Goal: Information Seeking & Learning: Compare options

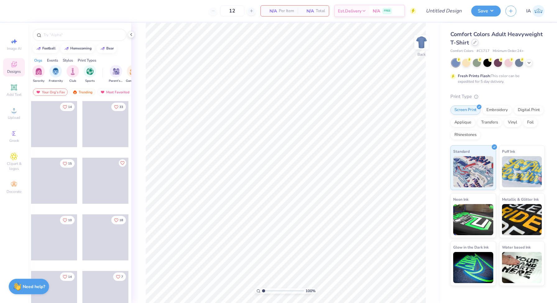
click at [475, 43] on icon at bounding box center [474, 42] width 3 height 3
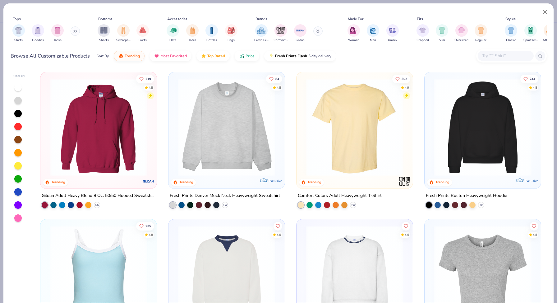
click at [488, 54] on input "text" at bounding box center [505, 55] width 48 height 7
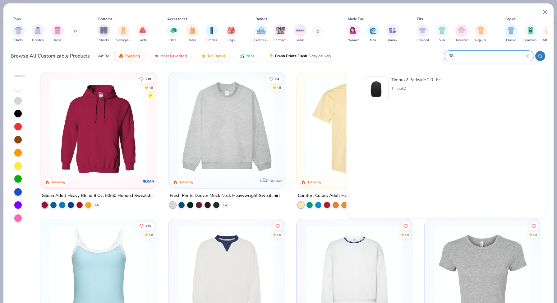
type input "3"
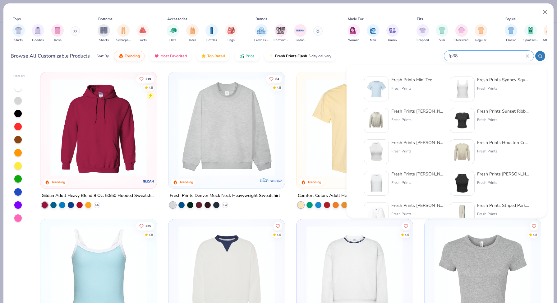
type input "fp38"
click at [367, 96] on img at bounding box center [376, 88] width 19 height 19
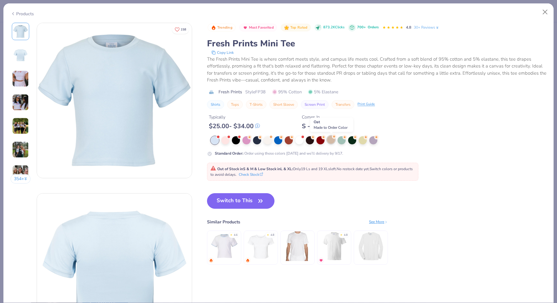
click at [333, 141] on div at bounding box center [331, 139] width 8 height 8
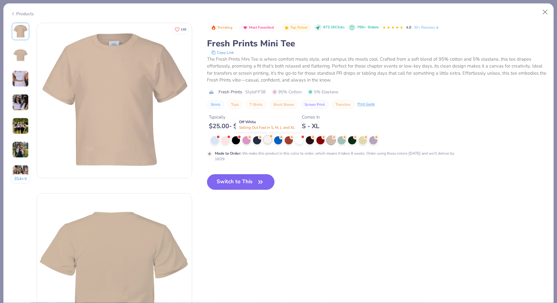
click at [266, 140] on div at bounding box center [268, 139] width 8 height 8
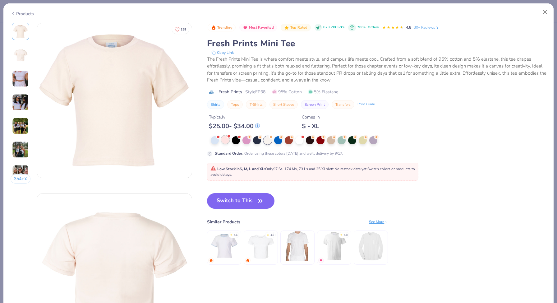
click at [225, 138] on div at bounding box center [225, 139] width 8 height 8
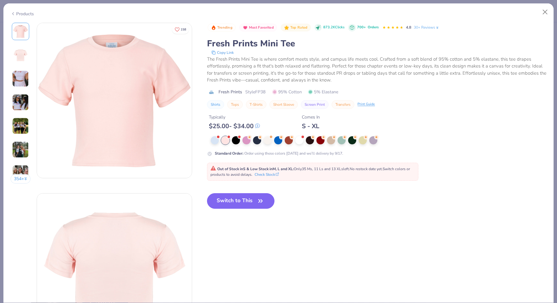
click at [220, 139] on div at bounding box center [333, 140] width 245 height 8
click at [218, 139] on div at bounding box center [215, 139] width 8 height 8
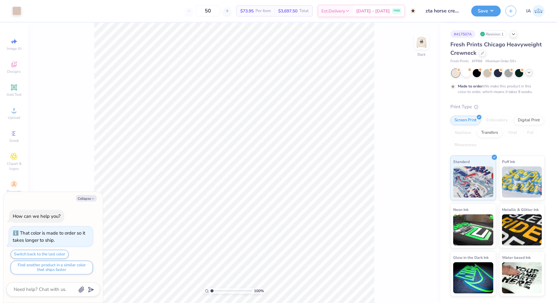
click at [531, 75] on icon at bounding box center [528, 72] width 5 height 5
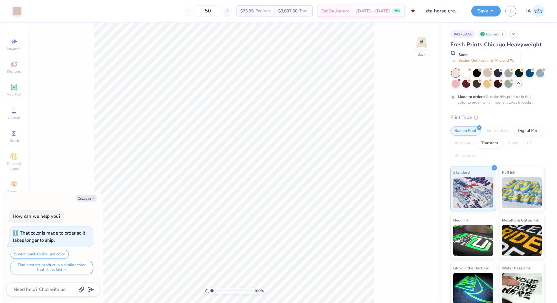
click at [487, 72] on div at bounding box center [487, 72] width 8 height 8
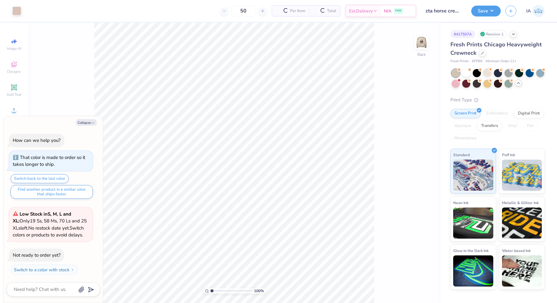
scroll to position [114, 0]
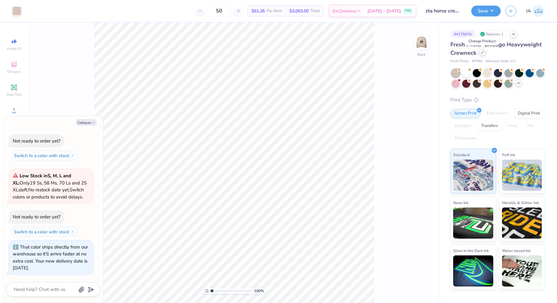
click at [482, 52] on icon at bounding box center [482, 52] width 3 height 3
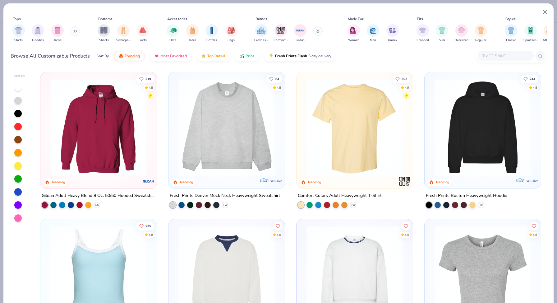
click at [72, 30] on button at bounding box center [75, 30] width 9 height 9
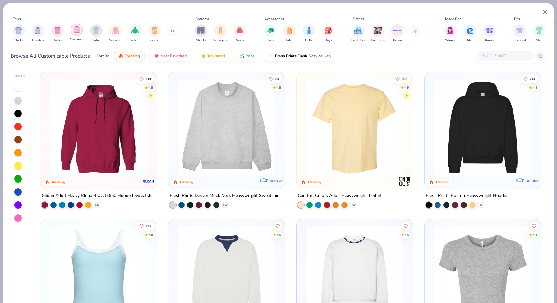
click at [75, 30] on img "filter for Crewnecks" at bounding box center [76, 29] width 7 height 7
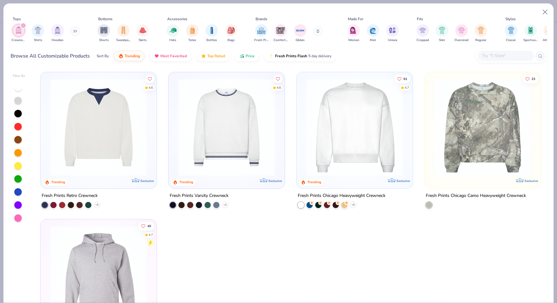
click at [22, 26] on icon "filter for Crewnecks" at bounding box center [23, 25] width 2 height 2
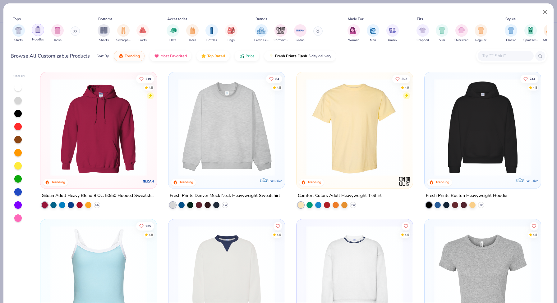
click at [41, 31] on div "filter for Hoodies" at bounding box center [38, 30] width 12 height 12
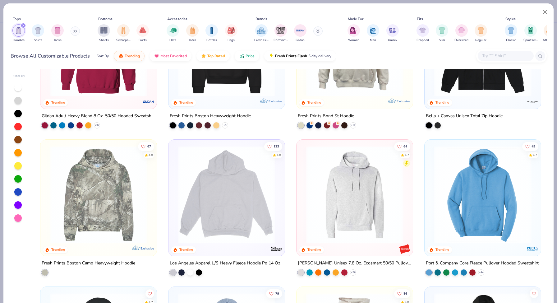
scroll to position [87, 0]
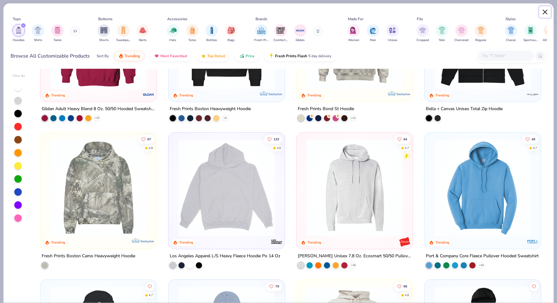
click at [541, 14] on button "Close" at bounding box center [545, 12] width 12 height 12
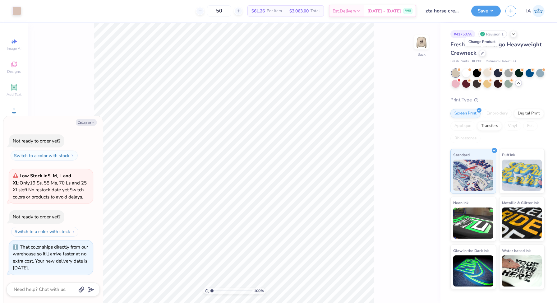
click at [55, 231] on button "Switch to a color with stock" at bounding box center [44, 232] width 67 height 10
type textarea "x"
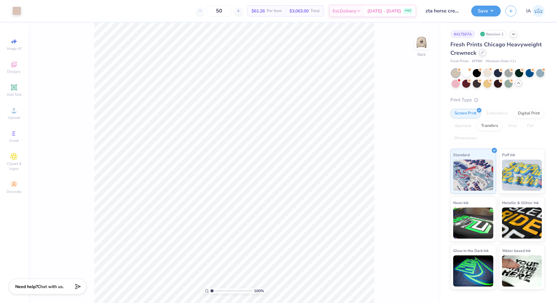
click at [482, 54] on div at bounding box center [482, 52] width 7 height 7
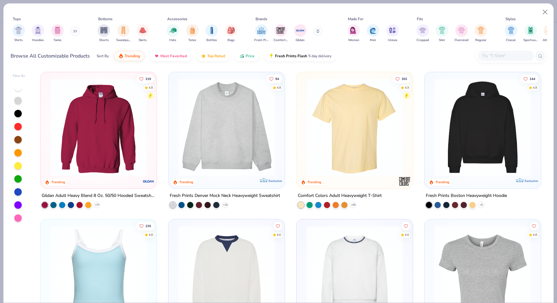
click at [497, 55] on input "text" at bounding box center [505, 55] width 48 height 7
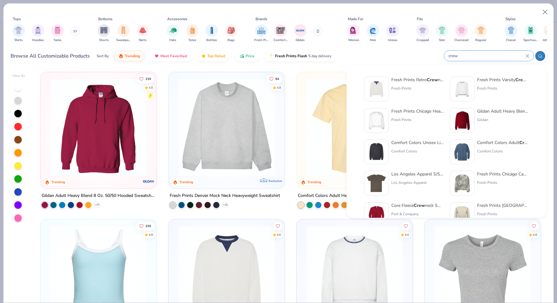
type input "crew"
click at [377, 154] on img at bounding box center [376, 151] width 19 height 19
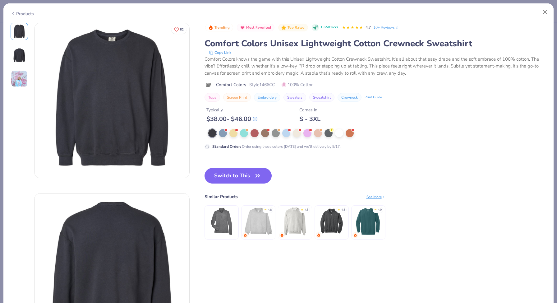
click at [20, 13] on div "Products" at bounding box center [22, 14] width 23 height 7
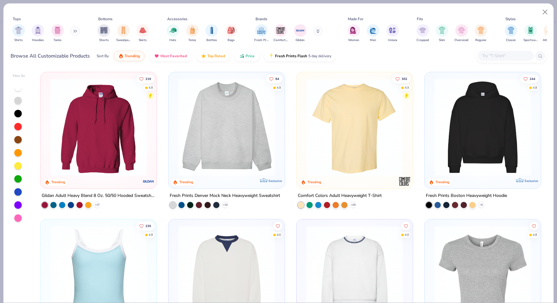
click at [491, 57] on input "text" at bounding box center [505, 55] width 48 height 7
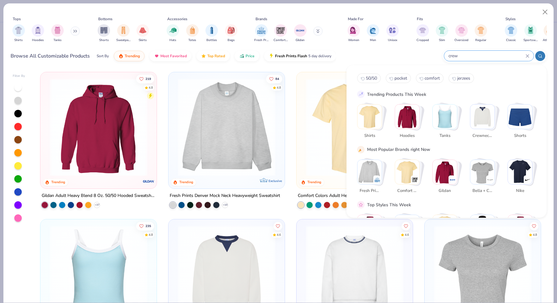
type input "crew"
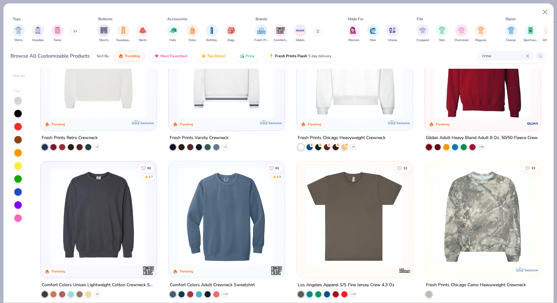
scroll to position [114, 0]
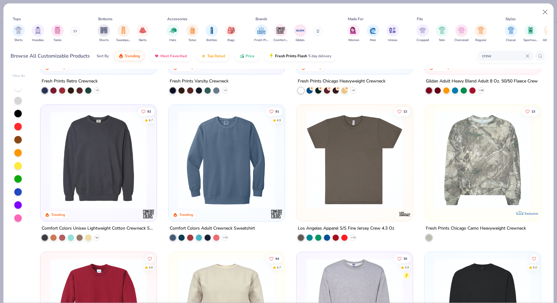
click at [96, 235] on icon at bounding box center [96, 237] width 5 height 5
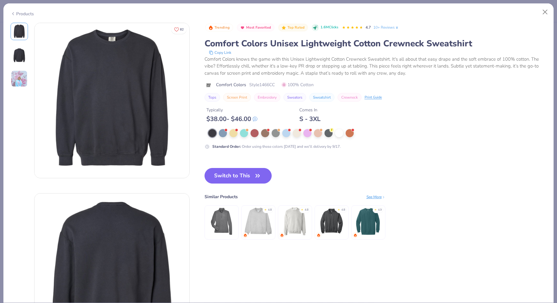
click at [15, 13] on div "Products" at bounding box center [22, 14] width 23 height 7
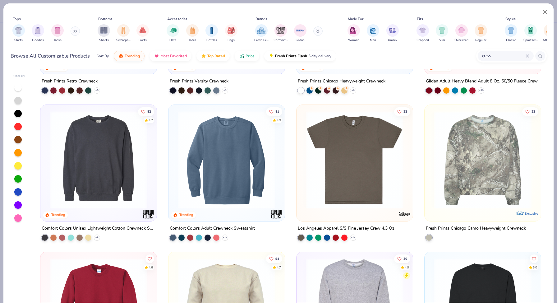
click at [232, 147] on img at bounding box center [227, 160] width 104 height 98
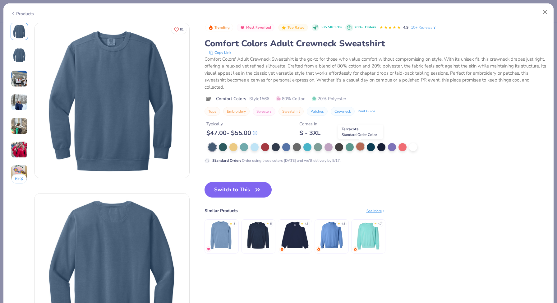
click at [361, 148] on div at bounding box center [360, 146] width 8 height 8
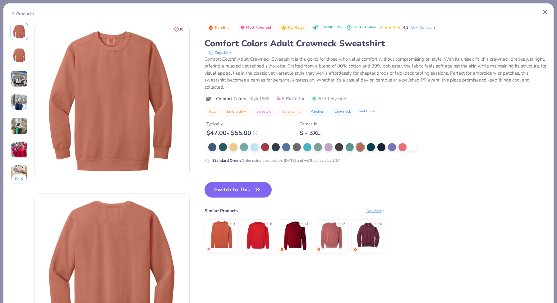
click at [27, 12] on div "Products" at bounding box center [22, 14] width 23 height 7
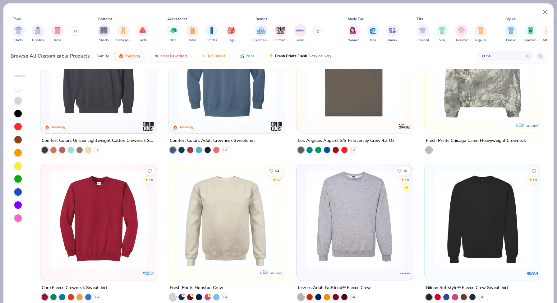
scroll to position [250, 0]
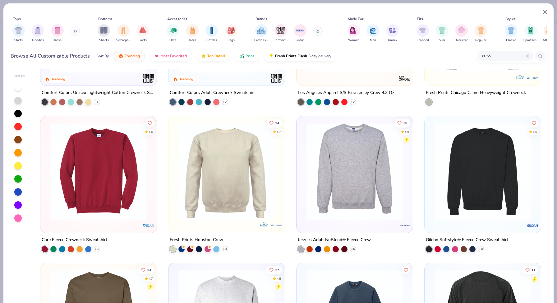
click at [237, 204] on img at bounding box center [227, 171] width 104 height 98
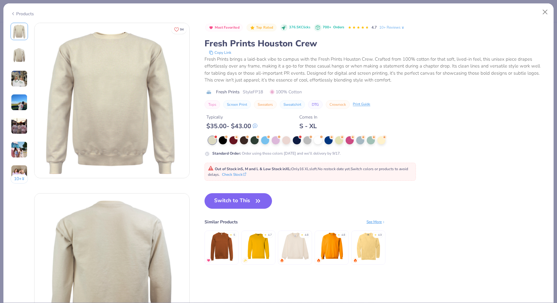
click at [19, 15] on div "Products" at bounding box center [22, 14] width 23 height 7
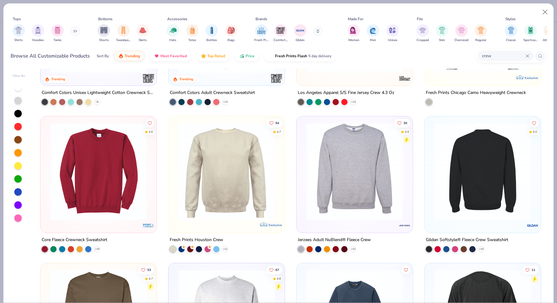
click at [512, 180] on img at bounding box center [482, 171] width 104 height 98
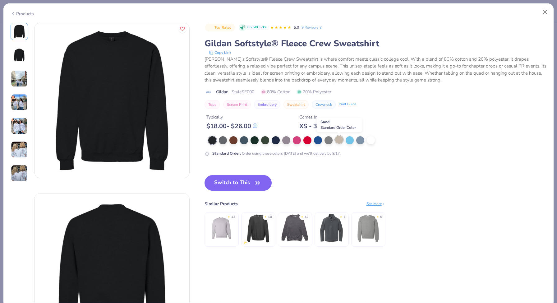
click at [337, 140] on div at bounding box center [339, 139] width 8 height 8
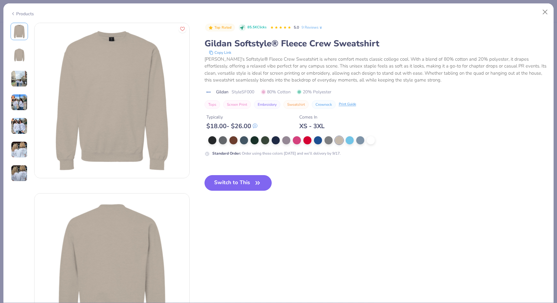
click at [237, 184] on button "Switch to This" at bounding box center [237, 183] width 67 height 16
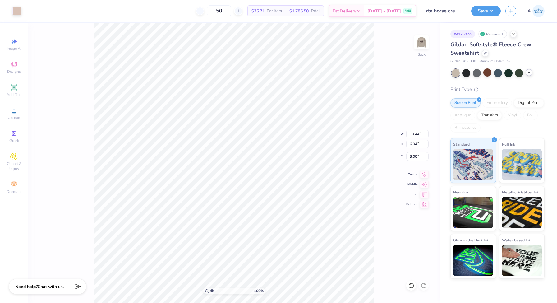
type input "3.00"
click at [484, 53] on icon at bounding box center [485, 52] width 3 height 3
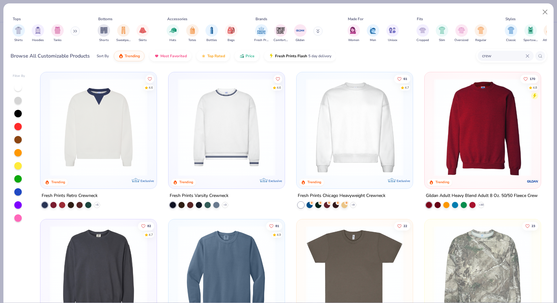
click at [72, 30] on button at bounding box center [75, 30] width 9 height 9
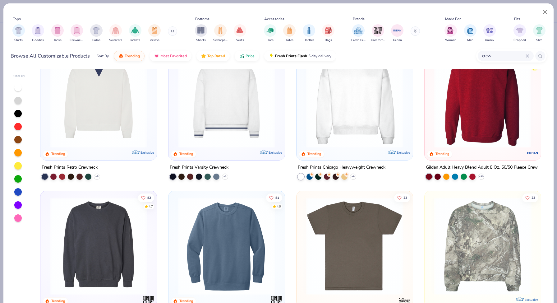
scroll to position [104, 0]
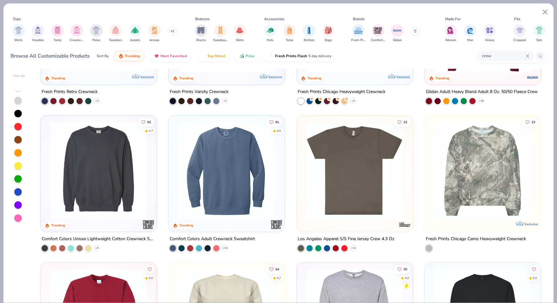
click at [107, 195] on img at bounding box center [99, 171] width 104 height 98
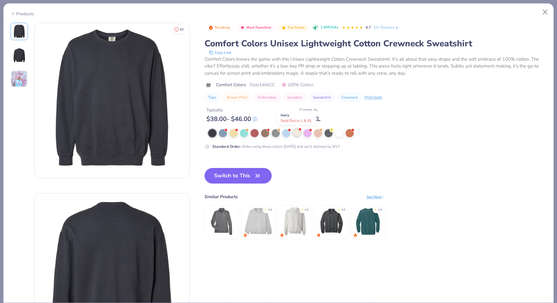
click at [296, 133] on div at bounding box center [297, 132] width 8 height 8
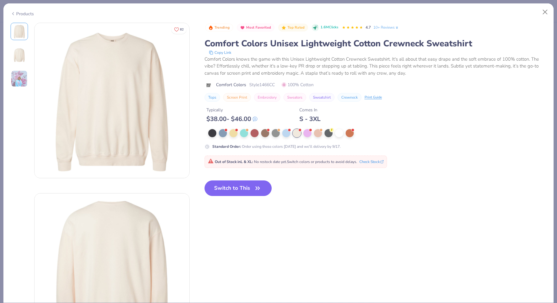
click at [19, 13] on div "Products" at bounding box center [22, 14] width 23 height 7
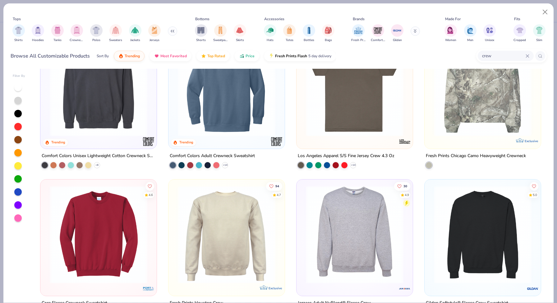
scroll to position [223, 0]
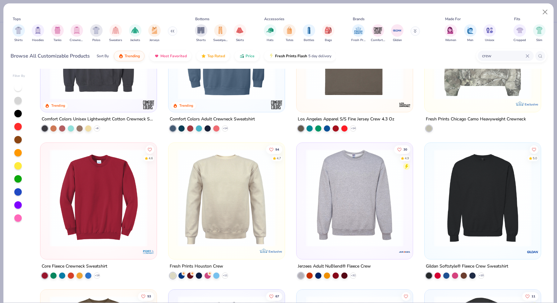
click at [237, 188] on img at bounding box center [227, 198] width 104 height 98
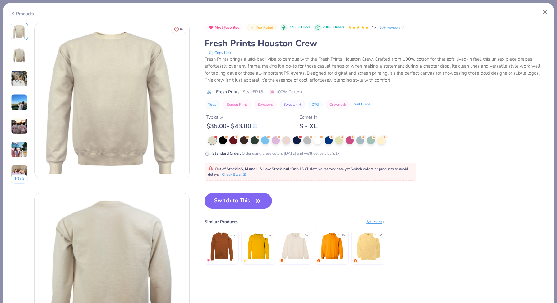
click at [16, 15] on div "Products" at bounding box center [22, 14] width 23 height 7
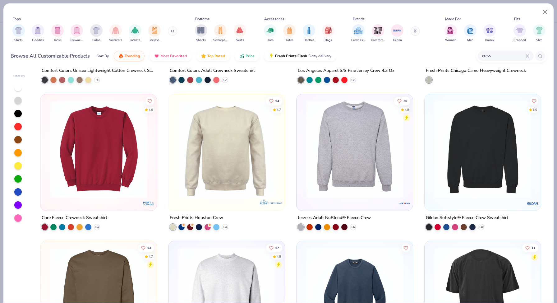
scroll to position [296, 0]
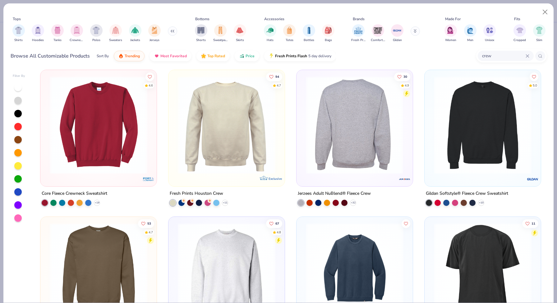
click at [358, 146] on img at bounding box center [355, 125] width 104 height 98
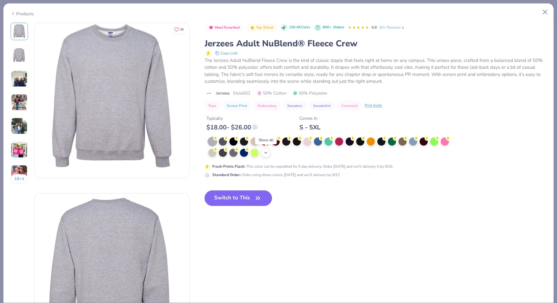
click at [265, 154] on icon at bounding box center [265, 152] width 5 height 5
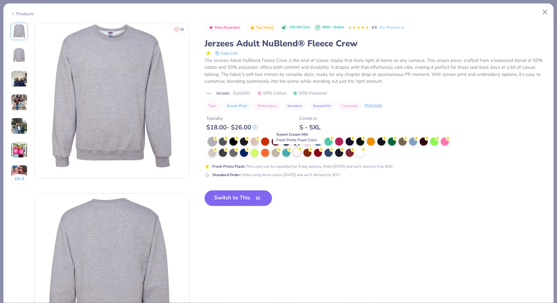
click at [298, 154] on div at bounding box center [297, 152] width 8 height 8
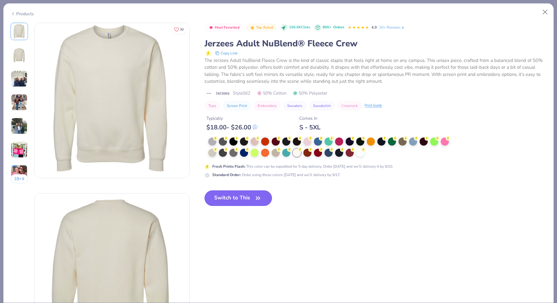
click at [244, 198] on button "Switch to This" at bounding box center [237, 198] width 67 height 16
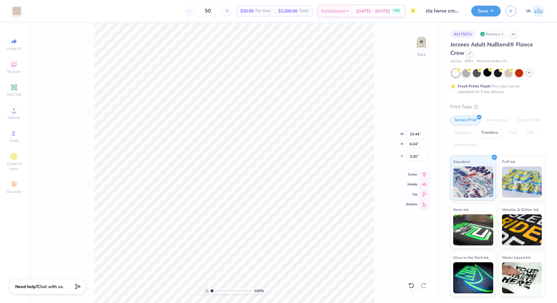
type input "3.00"
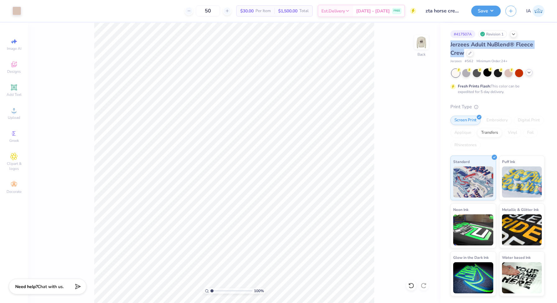
drag, startPoint x: 451, startPoint y: 44, endPoint x: 462, endPoint y: 53, distance: 15.2
click at [462, 53] on span "Jerzees Adult NuBlend® Fleece Crew" at bounding box center [491, 49] width 83 height 16
copy span "Jerzees Adult NuBlend® Fleece Crew"
click at [485, 12] on button "Save" at bounding box center [486, 10] width 30 height 11
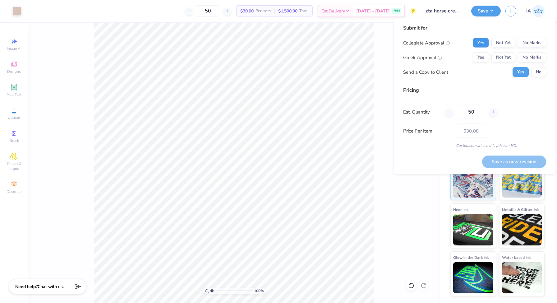
click at [482, 43] on button "Yes" at bounding box center [481, 43] width 16 height 10
click at [482, 56] on button "Yes" at bounding box center [481, 58] width 16 height 10
click at [390, 191] on div "100 % Back" at bounding box center [234, 163] width 412 height 280
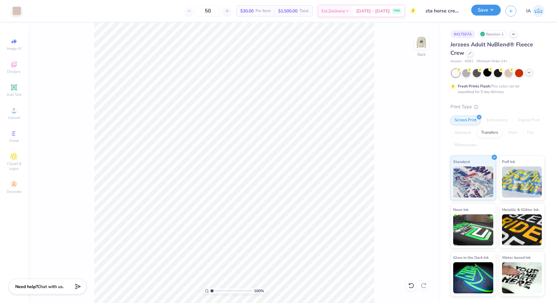
click at [480, 13] on button "Save" at bounding box center [486, 10] width 30 height 11
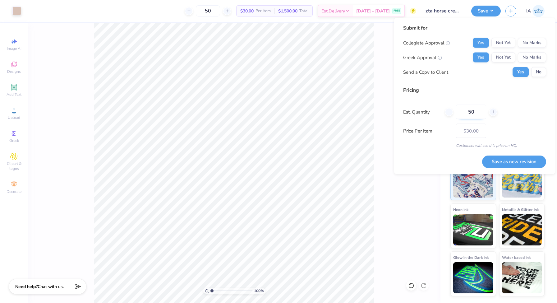
click at [471, 109] on input "50" at bounding box center [471, 112] width 30 height 14
type input "24"
type input "$36.58"
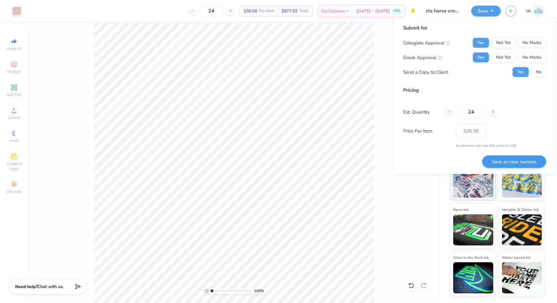
type input "24"
click at [499, 163] on button "Save as new revision" at bounding box center [514, 161] width 64 height 13
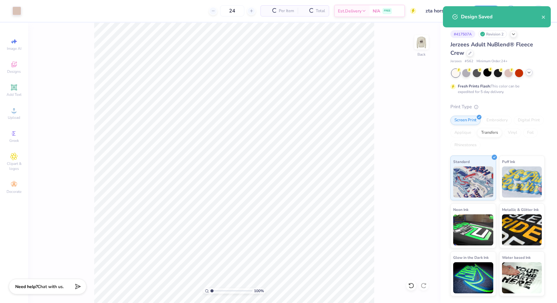
type input "$46.29"
click at [469, 54] on div at bounding box center [469, 52] width 7 height 7
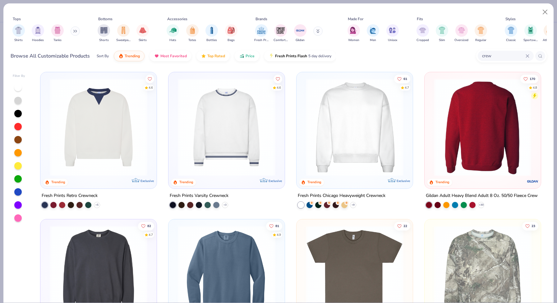
click at [467, 145] on img at bounding box center [482, 127] width 104 height 98
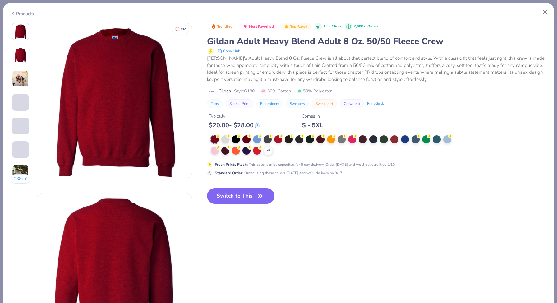
click at [0, 0] on icon at bounding box center [0, 0] width 0 height 0
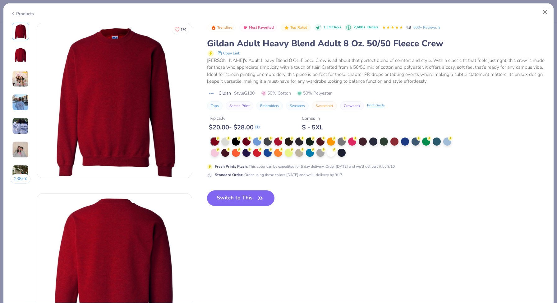
click at [23, 14] on div "Products" at bounding box center [22, 14] width 23 height 7
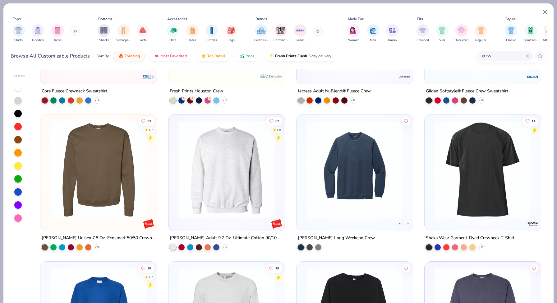
scroll to position [399, 0]
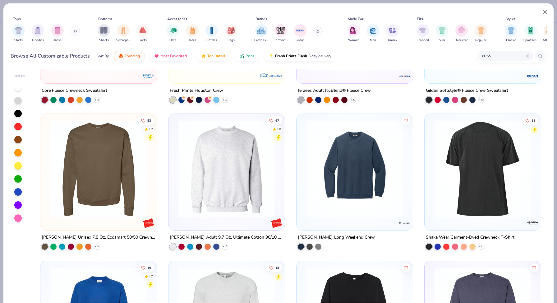
click at [149, 187] on img at bounding box center [99, 169] width 104 height 98
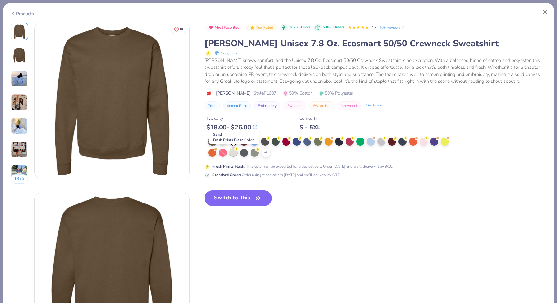
click at [236, 151] on div at bounding box center [233, 152] width 8 height 8
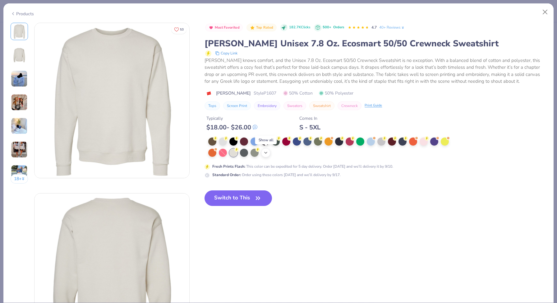
click at [266, 153] on icon at bounding box center [265, 152] width 5 height 5
click at [261, 45] on div "Hanes Unisex 7.8 Oz. Ecosmart 50/50 Crewneck Sweatshirt" at bounding box center [375, 44] width 342 height 12
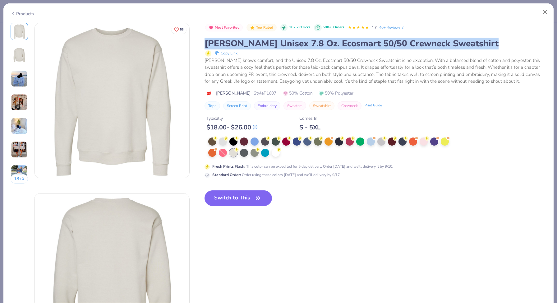
click at [261, 45] on div "Hanes Unisex 7.8 Oz. Ecosmart 50/50 Crewneck Sweatshirt" at bounding box center [375, 44] width 342 height 12
copy div "Hanes Unisex 7.8 Oz. Ecosmart 50/50 Crewneck Sweatshirt"
click at [241, 196] on button "Switch to This" at bounding box center [237, 198] width 67 height 16
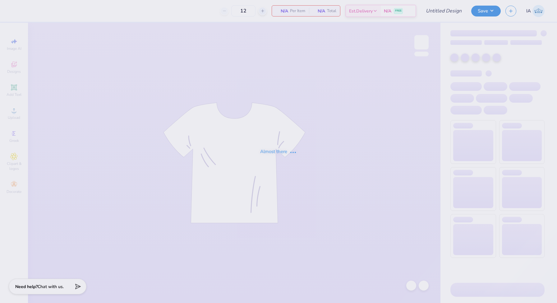
type input "westfest mini tee"
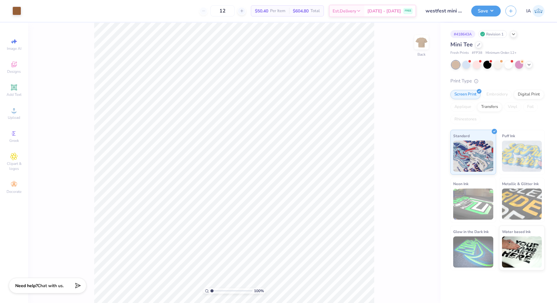
click at [48, 285] on span "Chat with us." at bounding box center [51, 285] width 26 height 6
click at [49, 292] on textarea at bounding box center [44, 289] width 63 height 8
type textarea "f"
type textarea "x"
type textarea "fi"
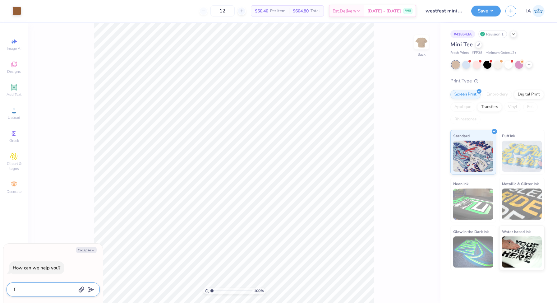
type textarea "x"
type textarea "fin"
type textarea "x"
type textarea "find"
type textarea "x"
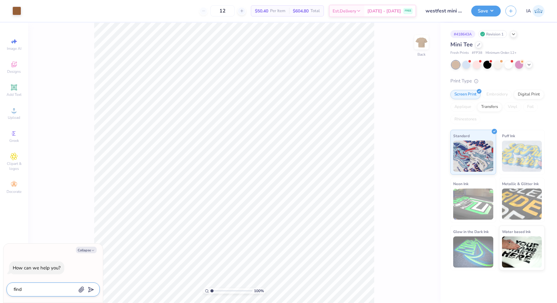
type textarea "find"
type textarea "x"
type textarea "find m"
type textarea "x"
type textarea "find me"
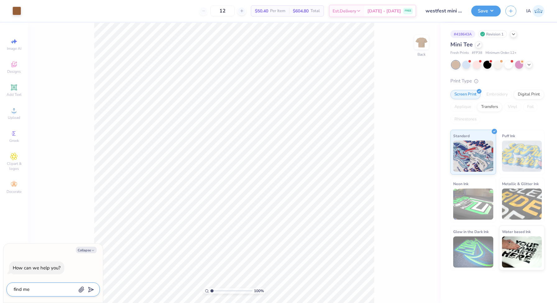
type textarea "x"
type textarea "find me"
type textarea "x"
type textarea "find me a"
type textarea "x"
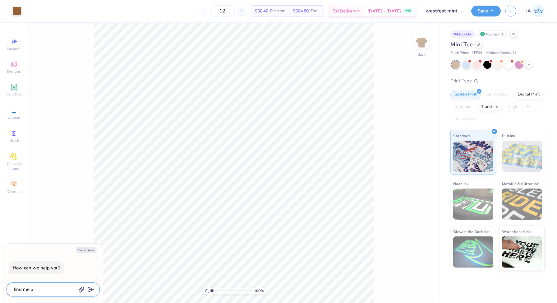
type textarea "find me an"
type textarea "x"
type textarea "find me an"
type textarea "x"
type textarea "find me an a"
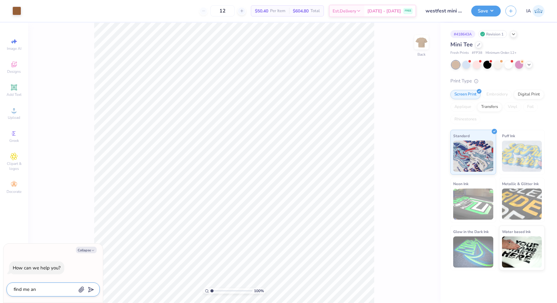
type textarea "x"
type textarea "find me an al"
type textarea "x"
type textarea "find me an alt"
type textarea "x"
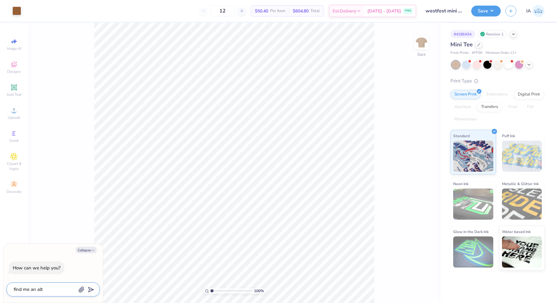
type textarea "find me an alte"
type textarea "x"
type textarea "find me an alter"
type textarea "x"
type textarea "find me an altern"
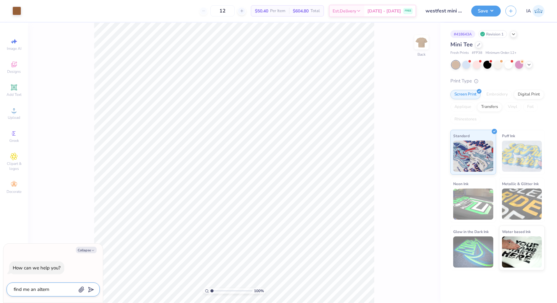
type textarea "x"
type textarea "find me an alterna"
type textarea "x"
type textarea "find me an alternat"
type textarea "x"
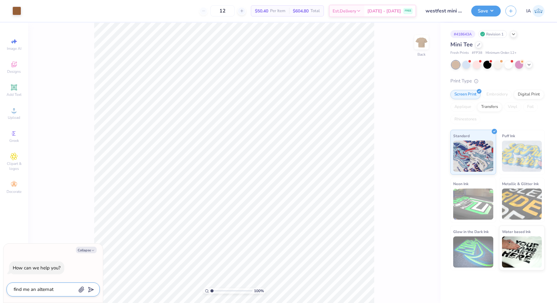
type textarea "find me an alternati"
type textarea "x"
type textarea "find me an alternatic"
type textarea "x"
type textarea "find me an alternatice"
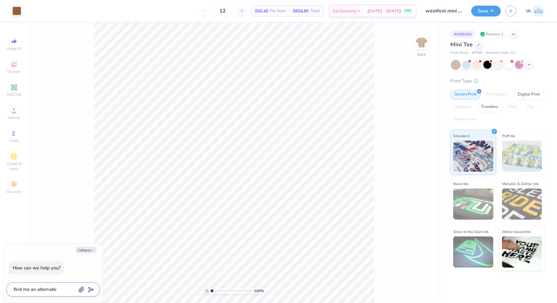
type textarea "x"
type textarea "find me an alternatice"
type textarea "x"
type textarea "find me an alternatice"
type textarea "x"
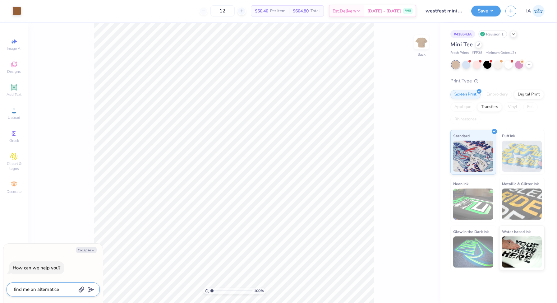
type textarea "find me an alternatic"
type textarea "x"
type textarea "find me an alternati"
type textarea "x"
type textarea "find me an alternativ"
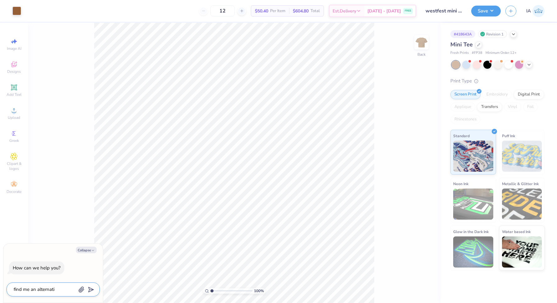
type textarea "x"
type textarea "find me an alternative"
type textarea "x"
type textarea "find me an alternative"
type textarea "x"
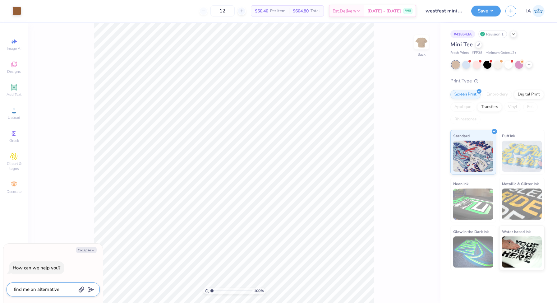
type textarea "find me an alternative t"
type textarea "x"
type textarea "find me an alternative te"
type textarea "x"
type textarea "find me an alternative tee"
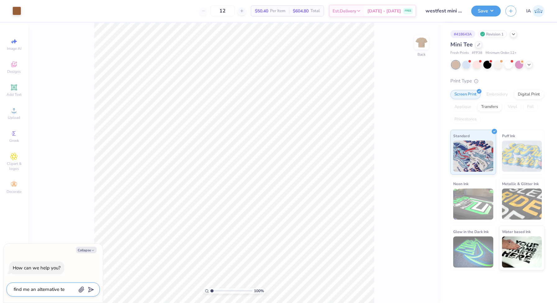
type textarea "x"
type textarea "find me an alternative tee"
type textarea "x"
type textarea "find me an alternative tee w"
type textarea "x"
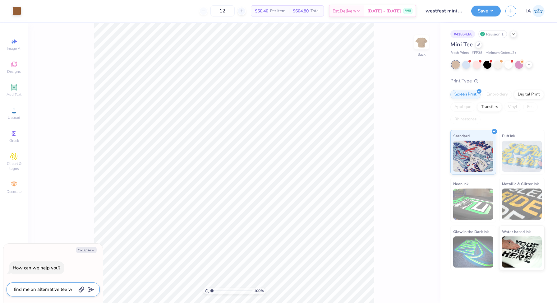
type textarea "find me an alternative tee wi"
type textarea "x"
type textarea "find me an alternative tee wit"
type textarea "x"
type textarea "find me an alternative tee with"
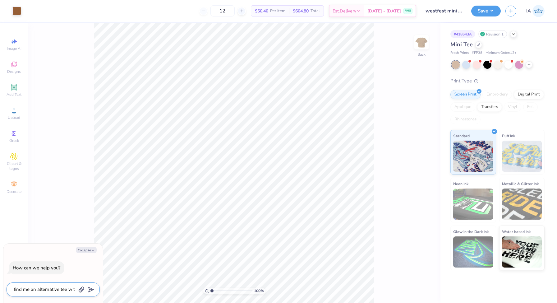
type textarea "x"
type textarea "find me an alternative tee with"
type textarea "x"
type textarea "find me an alternative tee with a"
type textarea "x"
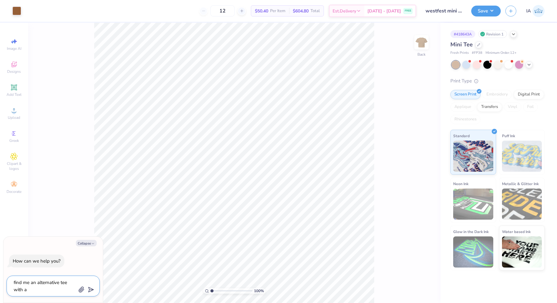
type textarea "find me an alternative tee with a"
type textarea "x"
type textarea "find me an alternative tee with a s"
type textarea "x"
type textarea "find me an alternative tee with a st"
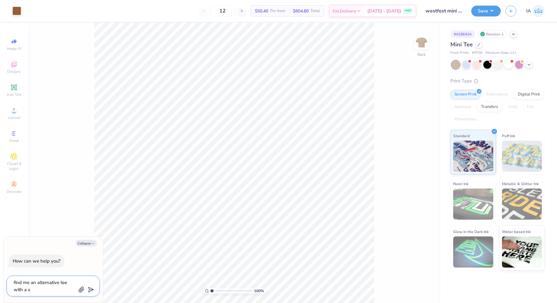
type textarea "x"
type textarea "find me an alternative tee with a sta"
type textarea "x"
type textarea "find me an alternative tee with a [PERSON_NAME]"
type textarea "x"
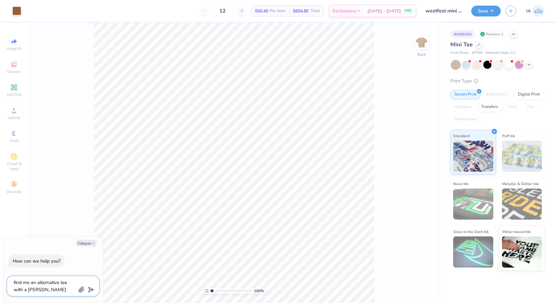
type textarea "find me an alternative tee with a stand"
type textarea "x"
type textarea "find me an alternative tee with a standa"
type textarea "x"
type textarea "find me an alternative tee with a standar"
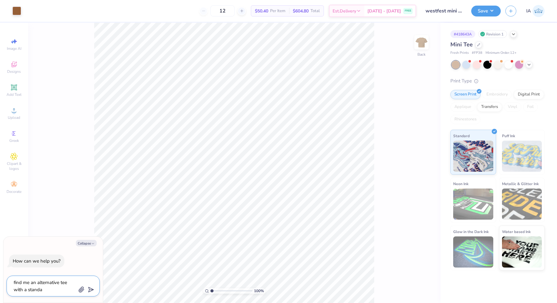
type textarea "x"
type textarea "find me an alternative tee with a standard"
type textarea "x"
type textarea "find me an alternative tee with a standard"
type textarea "x"
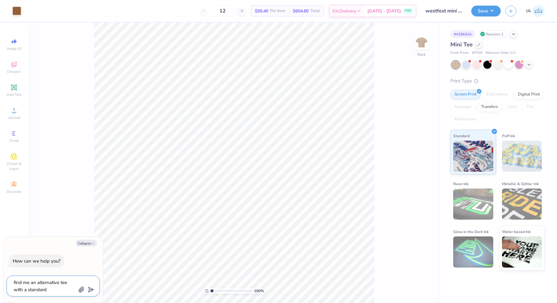
type textarea "find me an alternative tee with a standard t"
type textarea "x"
type textarea "find me an alternative tee with a standard tu"
type textarea "x"
type textarea "find me an alternative tee with a standard tur"
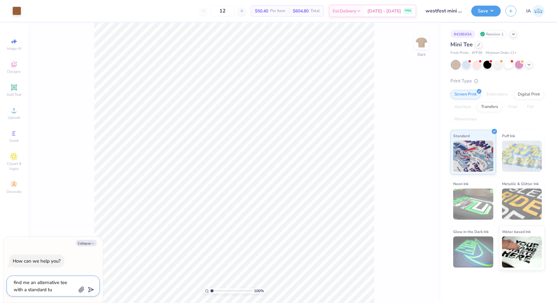
type textarea "x"
type textarea "find me an alternative tee with a standard turn"
type textarea "x"
type textarea "find me an alternative tee with a standard turn"
type textarea "x"
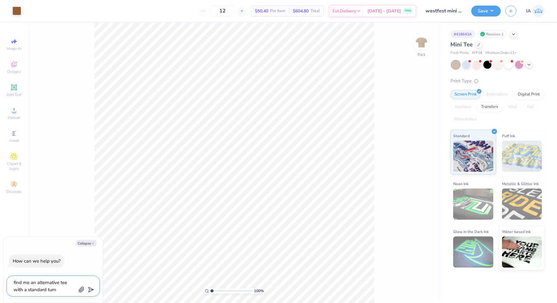
type textarea "find me an alternative tee with a standard turn a"
type textarea "x"
type textarea "find me an alternative tee with a standard turn ar"
type textarea "x"
type textarea "find me an alternative tee with a standard turn aro"
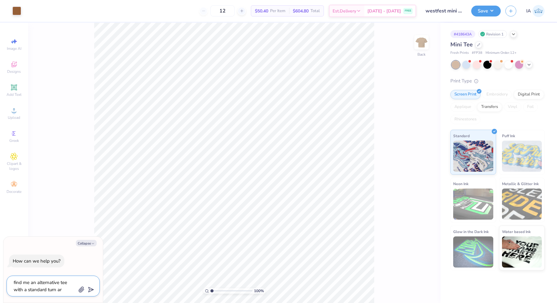
type textarea "x"
type textarea "find me an alternative tee with a standard turn aroi"
type textarea "x"
type textarea "find me an alternative tee with a standard turn aroin"
type textarea "x"
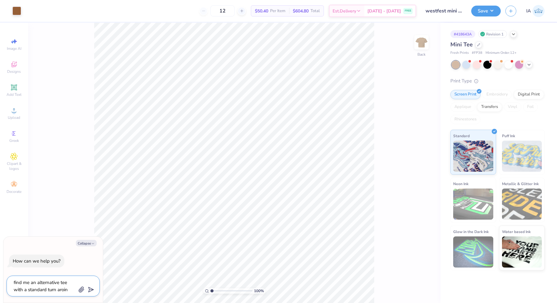
type textarea "find me an alternative tee with a standard turn aroind"
type textarea "x"
type textarea "find me an alternative tee with a standard turn aroind"
type textarea "x"
type textarea "find me an alternative tee with a standard turn aroind t"
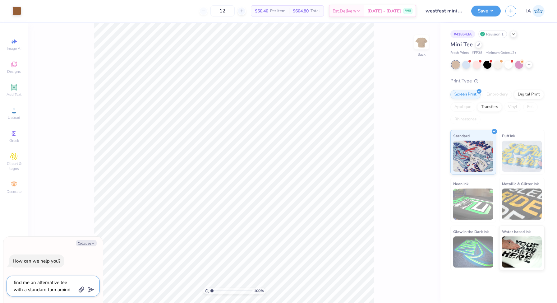
type textarea "x"
type textarea "find me an alternative tee with a standard turn aroind ti"
type textarea "x"
type textarea "find me an alternative tee with a standard turn aroind [PERSON_NAME]"
type textarea "x"
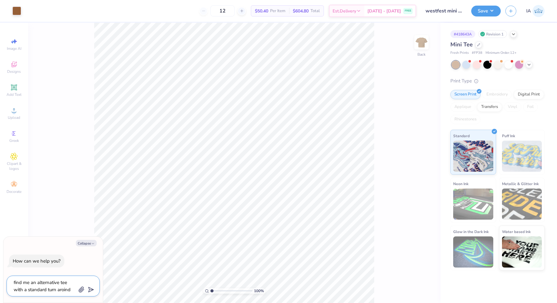
type textarea "find me an alternative tee with a standard turn aroind time"
type textarea "x"
type textarea "find me an alternative tee with a standard turn aroind time"
type textarea "x"
type textarea "find me an alternative tee with a standard turn aroind time a"
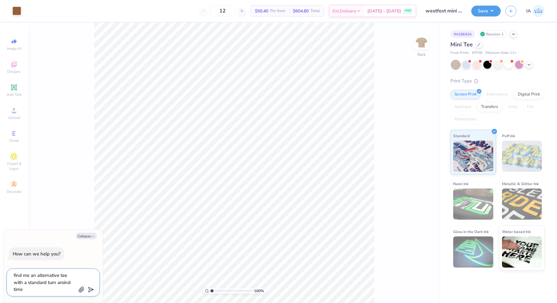
type textarea "x"
type textarea "find me an alternative tee with a standard turn aroind time an"
type textarea "x"
type textarea "find me an alternative tee with a standard turn aroind time and"
type textarea "x"
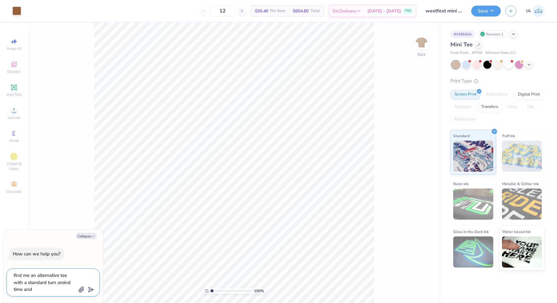
type textarea "find me an alternative tee with a standard turn aroind time and"
type textarea "x"
type textarea "find me an alternative tee with a standard turn aroind time and M"
type textarea "x"
type textarea "find me an alternative tee with a standard turn aroind time and MO"
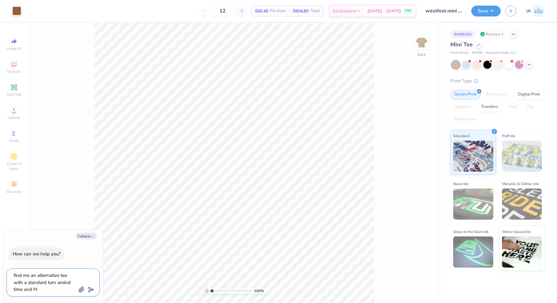
type textarea "x"
type textarea "find me an alternative tee with a standard turn aroind time and MOQ"
type textarea "x"
type textarea "find me an alternative tee with a standard turn aroind time and MOQ"
type textarea "x"
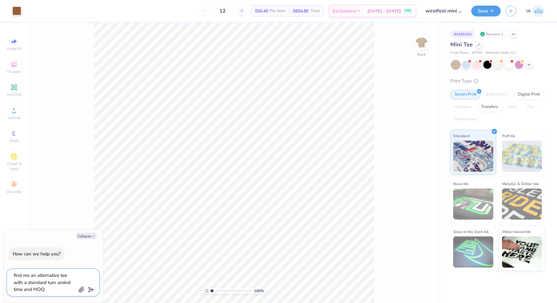
type textarea "find me an alternative tee with a standard turn aroind time and MOQ o"
type textarea "x"
type textarea "find me an alternative tee with a standard turn aroind time and MOQ of"
type textarea "x"
type textarea "find me an alternative tee with a standard turn aroind time and MOQ of"
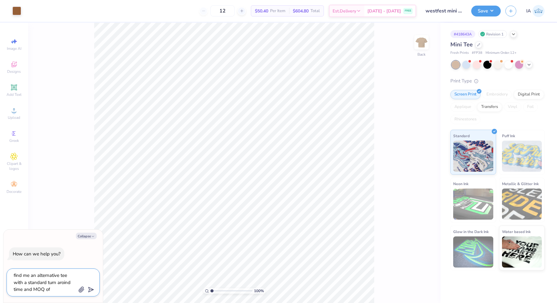
type textarea "x"
type textarea "find me an alternative tee with a standard turn aroind time and MOQ of 2"
type textarea "x"
type textarea "find me an alternative tee with a standard turn aroind time and MOQ of 20"
type textarea "x"
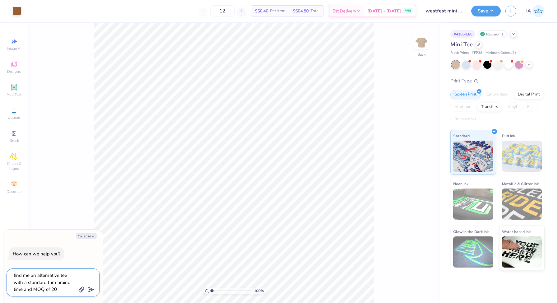
type textarea "find me an alternative tee with a standard turn aroind time and MOQ of 20"
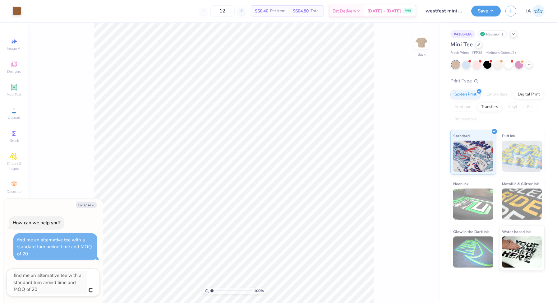
type textarea "x"
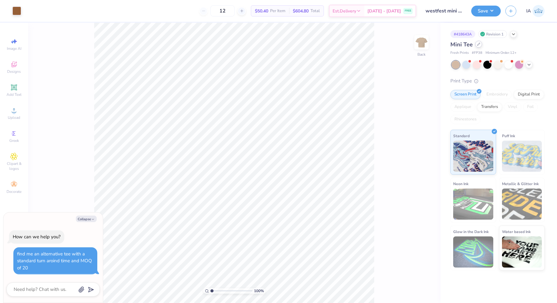
click at [477, 44] on icon at bounding box center [478, 44] width 3 height 3
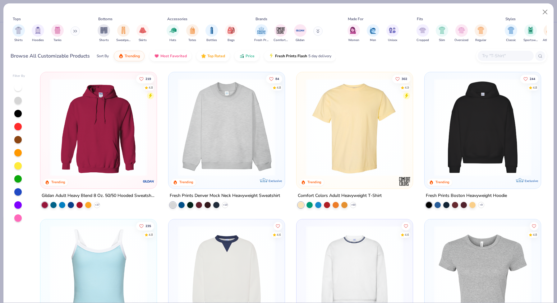
click at [20, 140] on div at bounding box center [17, 139] width 7 height 7
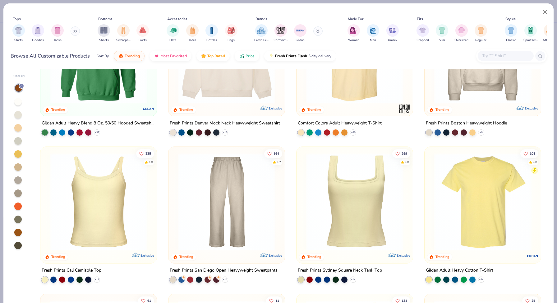
scroll to position [71, 0]
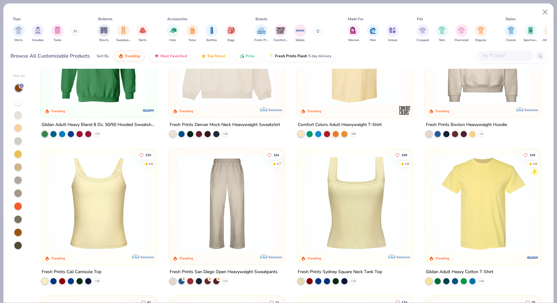
click at [18, 232] on div at bounding box center [17, 231] width 7 height 7
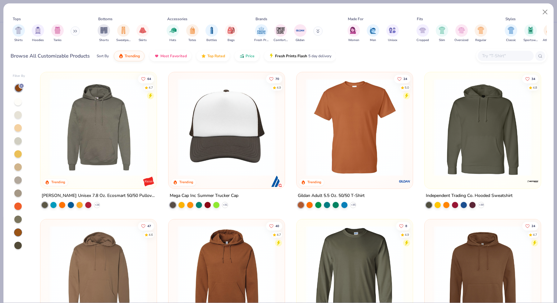
click at [76, 28] on button at bounding box center [75, 30] width 9 height 9
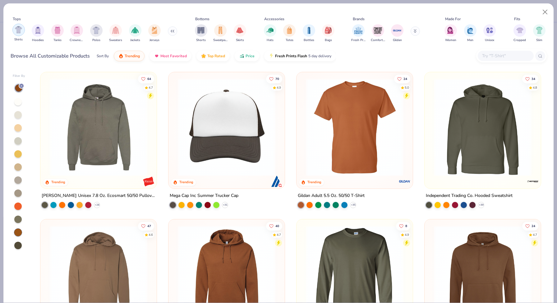
click at [19, 32] on img "filter for Shirts" at bounding box center [18, 29] width 7 height 7
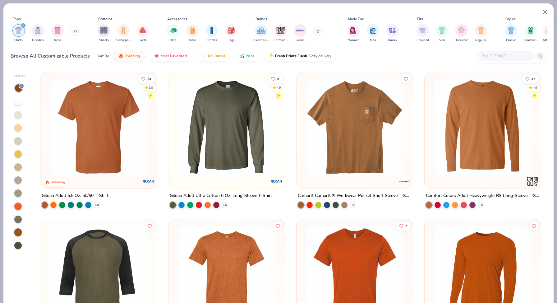
click at [21, 86] on icon at bounding box center [22, 86] width 4 height 4
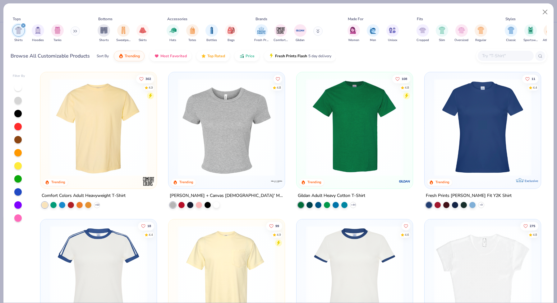
click at [73, 31] on button at bounding box center [75, 30] width 9 height 9
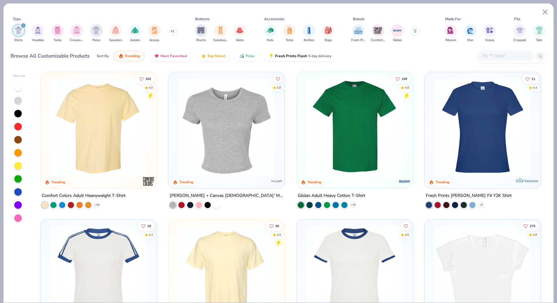
click at [22, 25] on icon "filter for Shirts" at bounding box center [23, 26] width 2 height 2
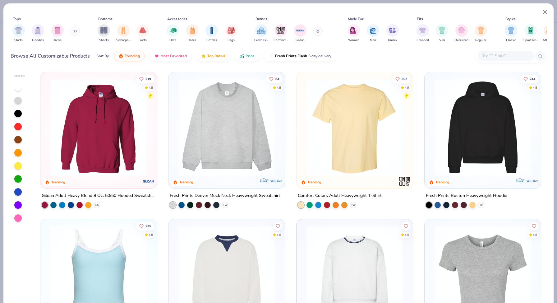
type textarea "x"
click at [492, 57] on input "text" at bounding box center [505, 55] width 48 height 7
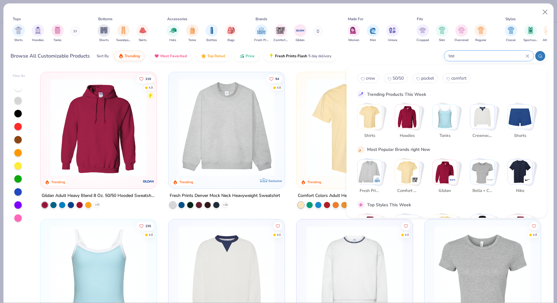
type input "tee"
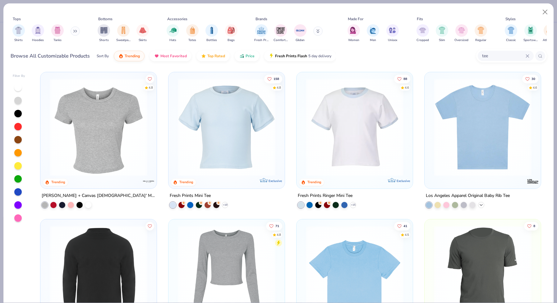
click at [480, 203] on icon at bounding box center [481, 204] width 5 height 5
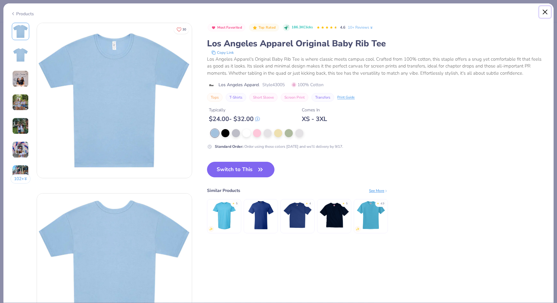
click at [545, 11] on button "Close" at bounding box center [545, 12] width 12 height 12
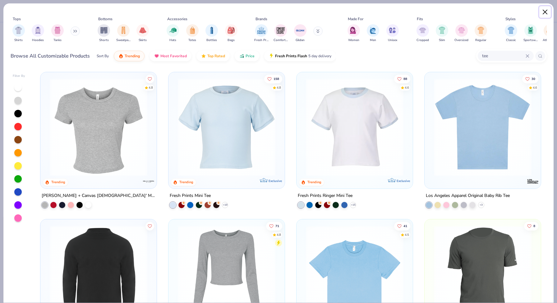
click at [545, 12] on button "Close" at bounding box center [545, 12] width 12 height 12
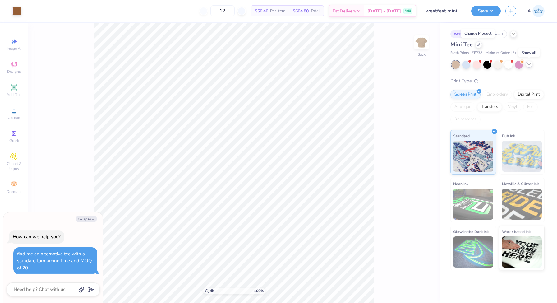
click at [530, 65] on icon at bounding box center [528, 64] width 5 height 5
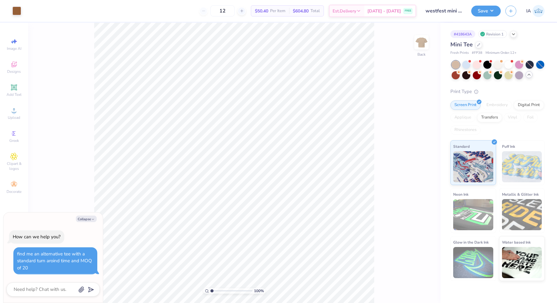
click at [481, 42] on div "Mini Tee" at bounding box center [497, 44] width 94 height 8
click at [480, 43] on div at bounding box center [478, 44] width 7 height 7
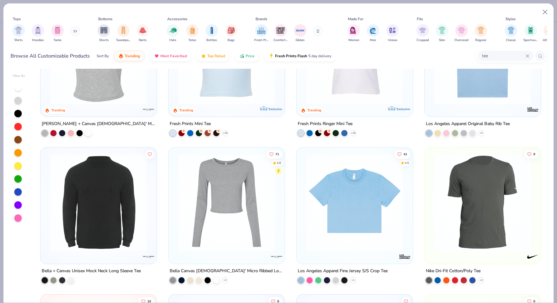
scroll to position [75, 0]
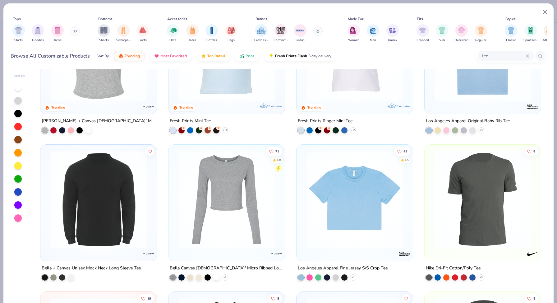
click at [456, 87] on img at bounding box center [483, 53] width 104 height 98
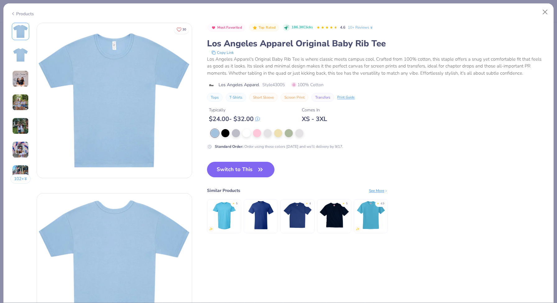
click at [21, 79] on img at bounding box center [20, 78] width 17 height 17
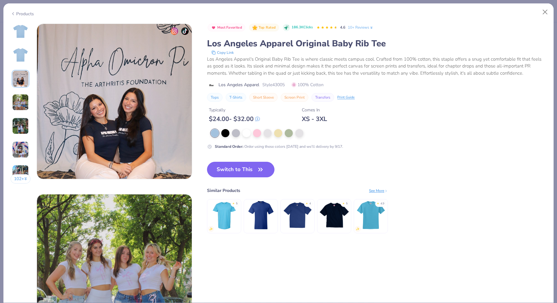
scroll to position [341, 0]
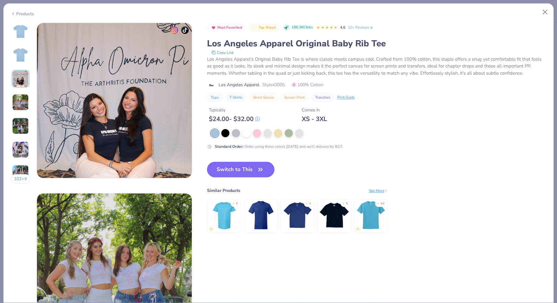
click at [22, 10] on div "Products" at bounding box center [278, 11] width 550 height 16
click at [25, 14] on div "Products" at bounding box center [22, 14] width 23 height 7
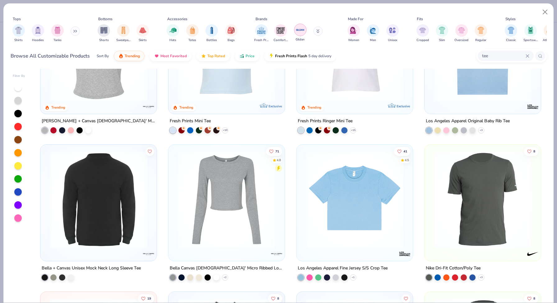
type textarea "x"
click at [489, 55] on input "tee" at bounding box center [503, 55] width 44 height 7
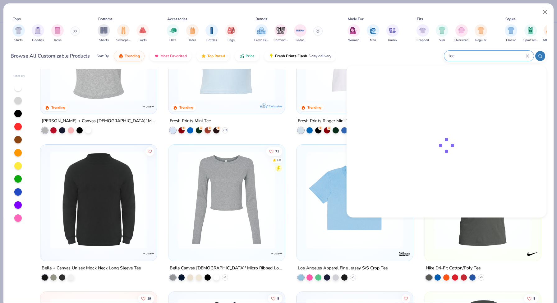
click at [489, 55] on input "tee" at bounding box center [487, 55] width 78 height 7
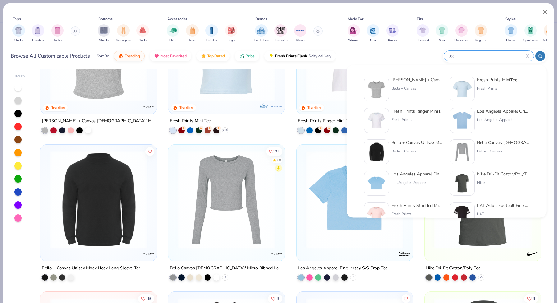
click at [475, 55] on input "tee" at bounding box center [487, 55] width 78 height 7
click at [452, 56] on input "tee" at bounding box center [487, 55] width 78 height 7
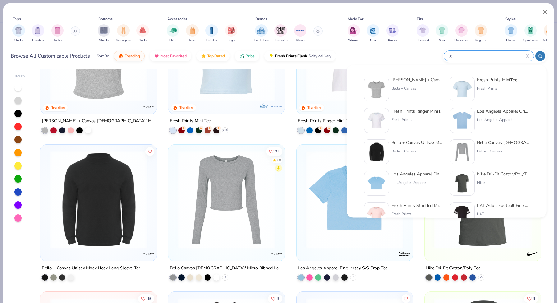
type input "t"
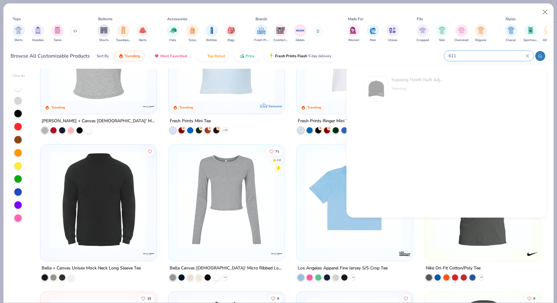
type input "611"
type textarea "x"
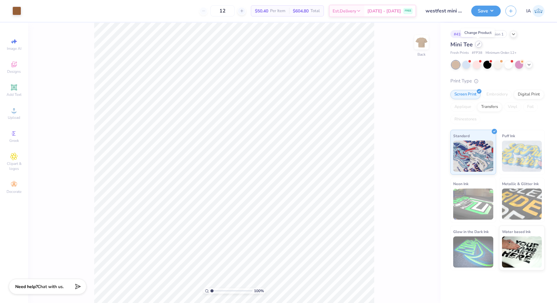
click at [477, 44] on icon at bounding box center [478, 44] width 3 height 3
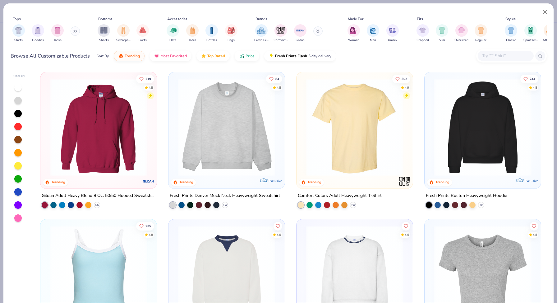
click at [495, 56] on input "text" at bounding box center [505, 55] width 48 height 7
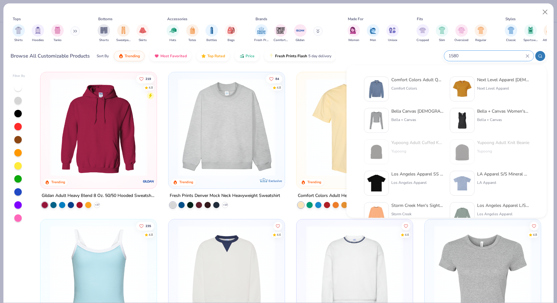
type input "1580"
click at [464, 85] on img at bounding box center [461, 88] width 19 height 19
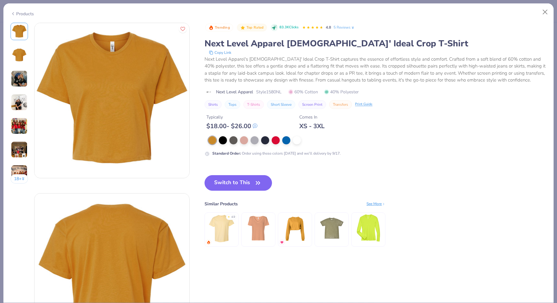
click at [23, 79] on img at bounding box center [19, 78] width 17 height 17
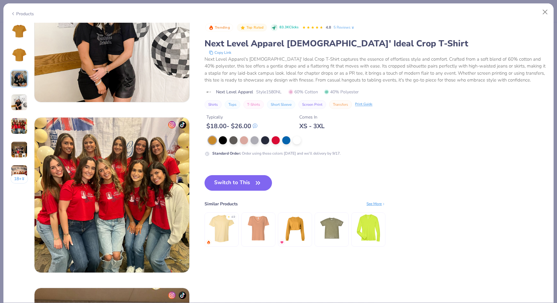
scroll to position [211, 0]
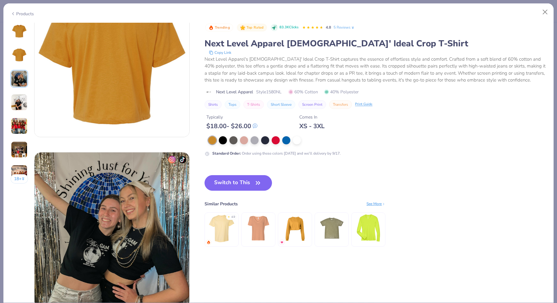
click at [25, 13] on div "Products" at bounding box center [22, 14] width 23 height 7
